Goal: Task Accomplishment & Management: Use online tool/utility

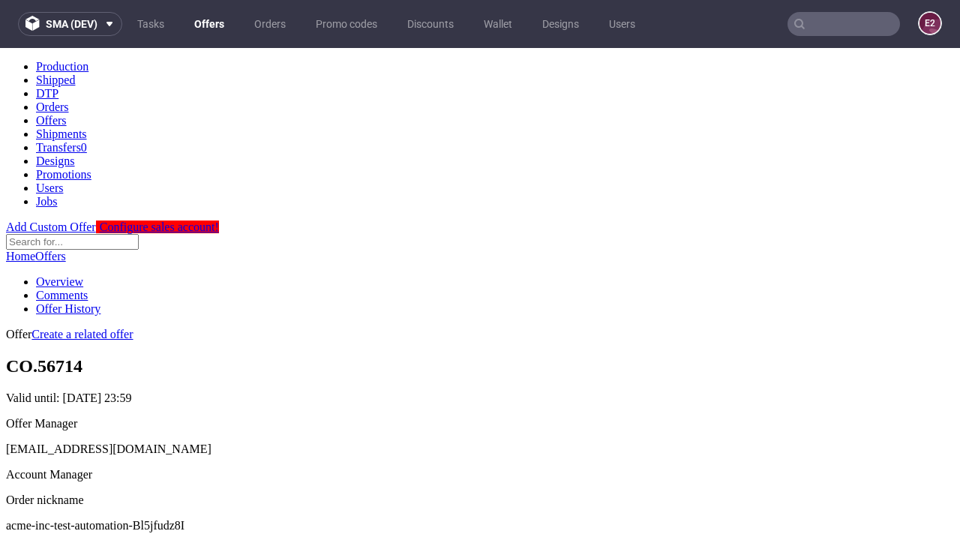
scroll to position [149, 0]
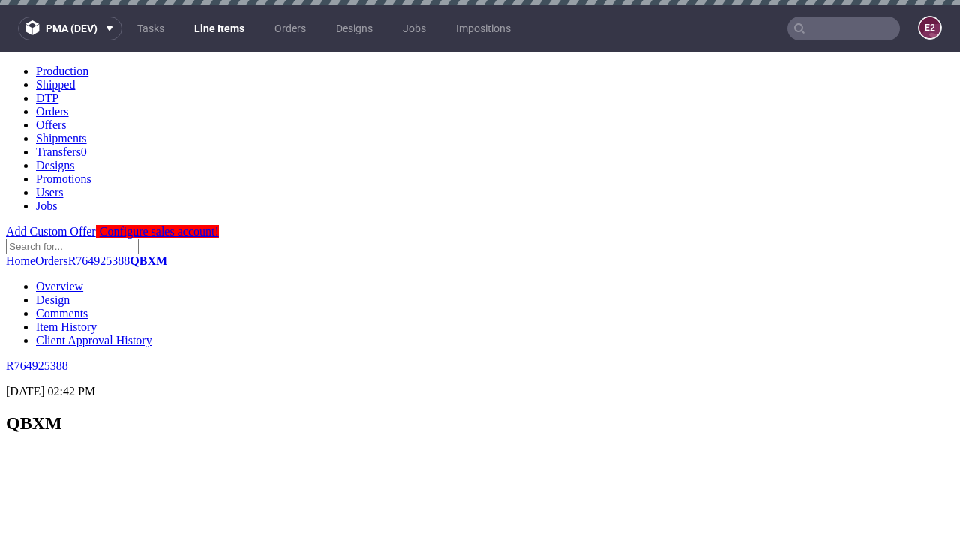
scroll to position [2180, 0]
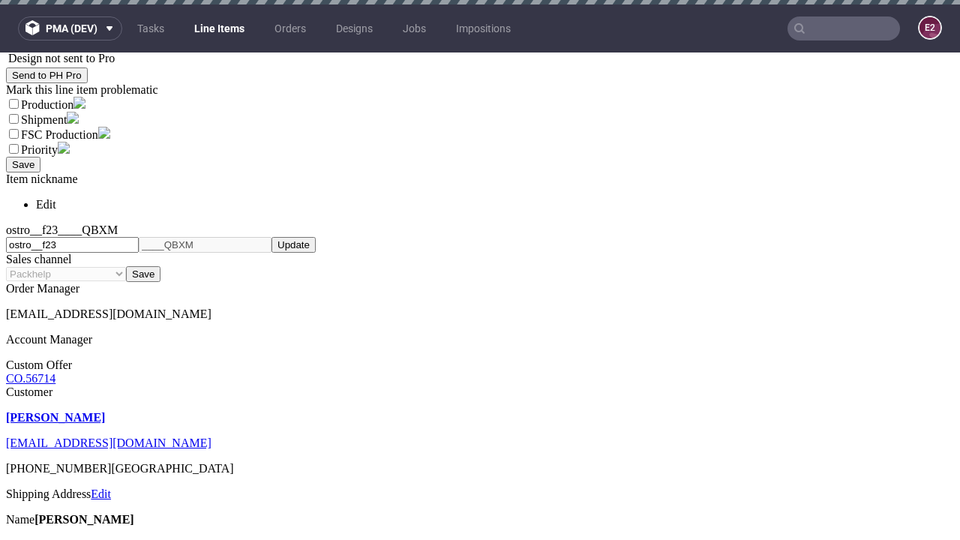
select select "accepted"
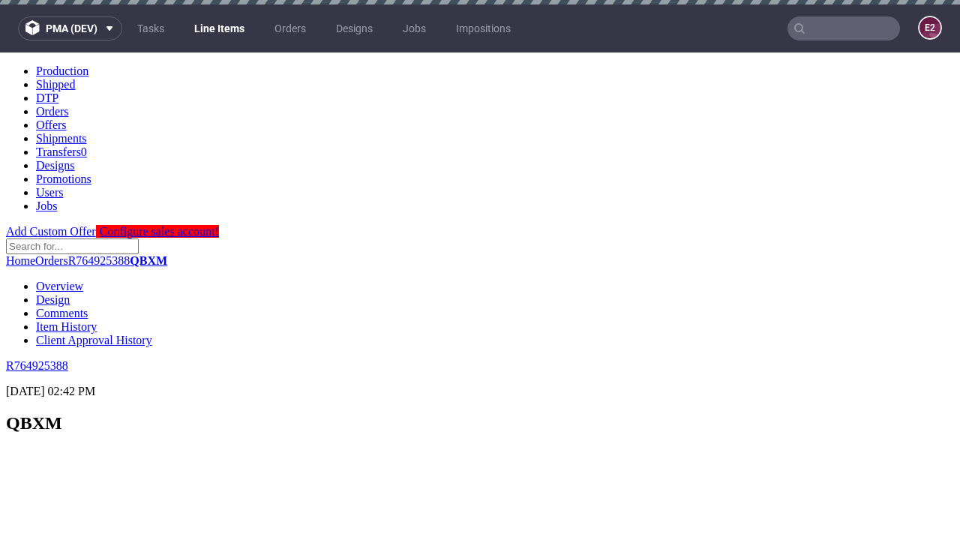
scroll to position [2180, 0]
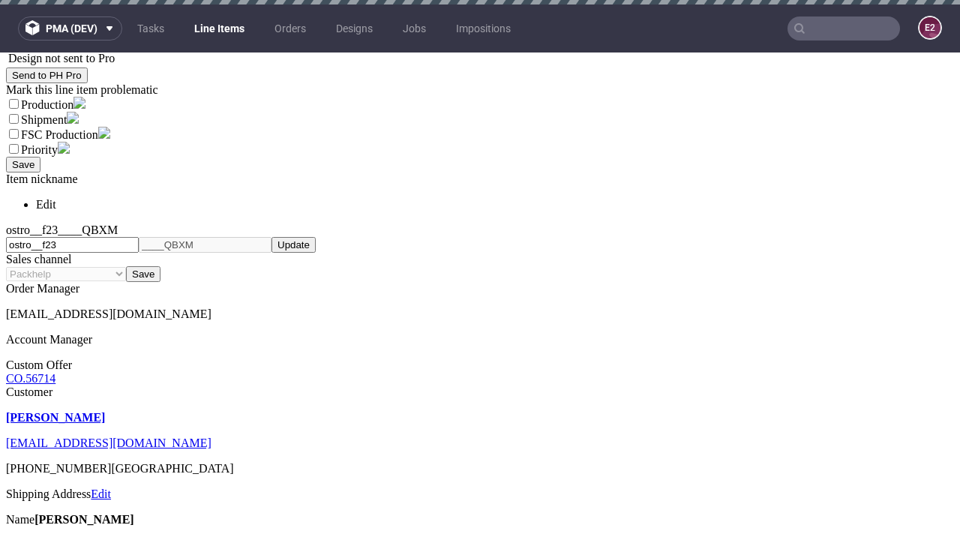
select select "received"
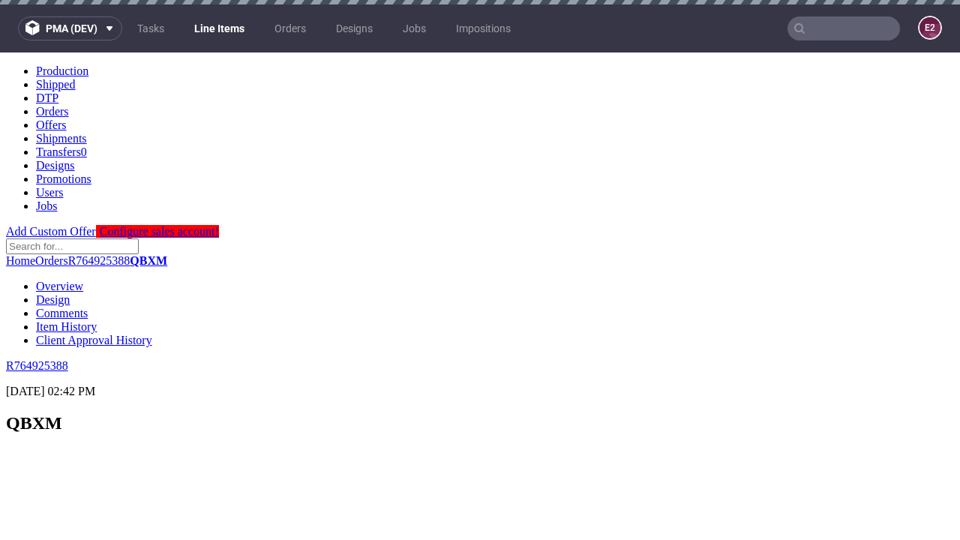
scroll to position [2240, 0]
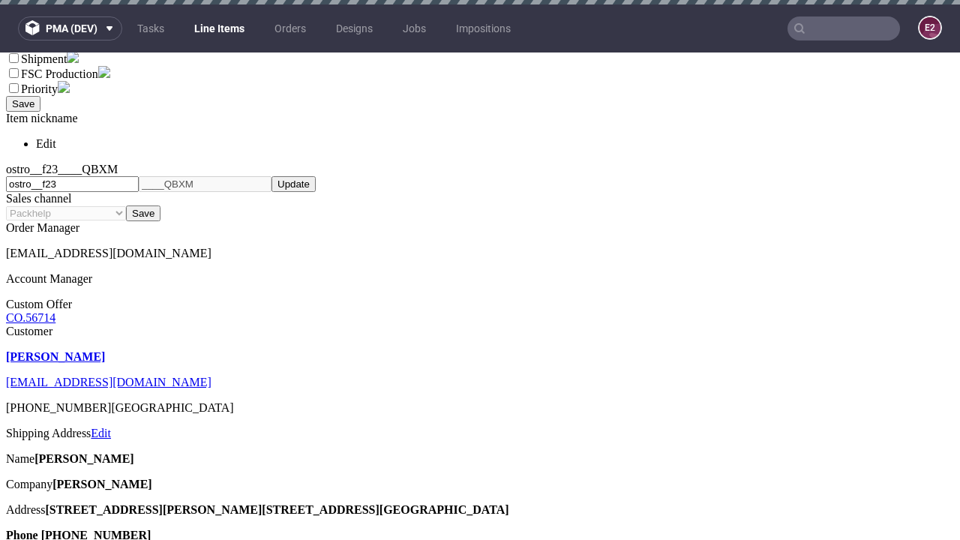
select select "accepted_dtp_issue_reprint"
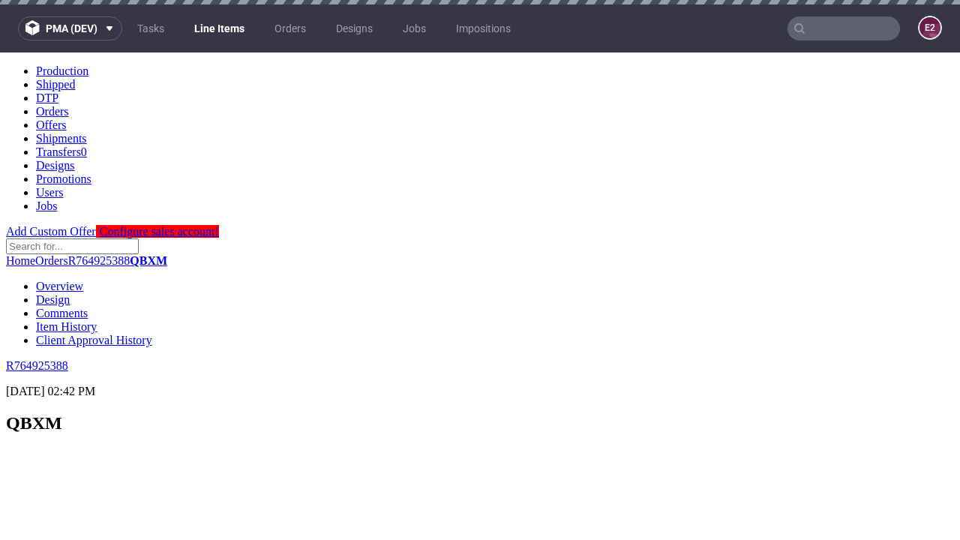
scroll to position [2236, 0]
